Goal: Find specific page/section: Find specific page/section

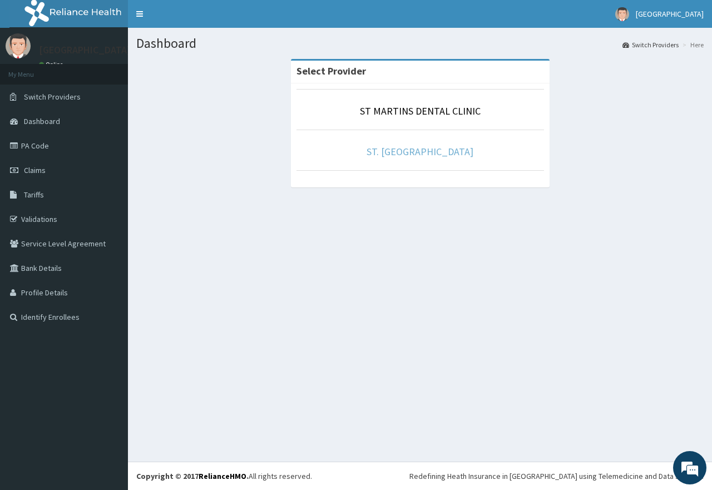
click at [418, 149] on link "ST. [GEOGRAPHIC_DATA]" at bounding box center [419, 151] width 107 height 13
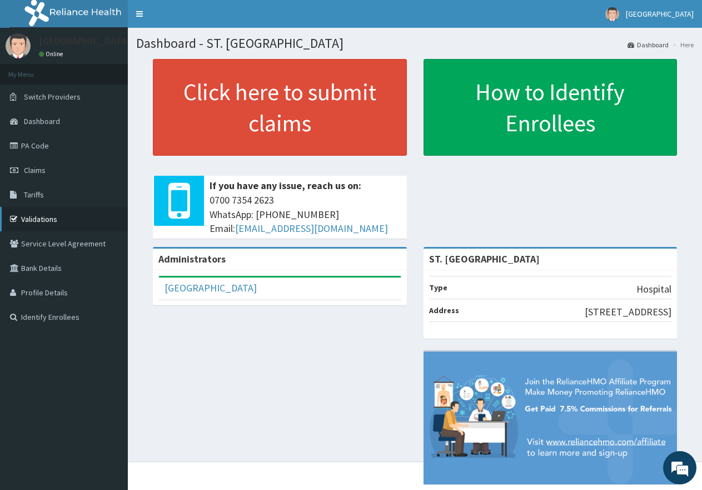
click at [52, 220] on link "Validations" at bounding box center [64, 219] width 128 height 24
